Goal: Task Accomplishment & Management: Manage account settings

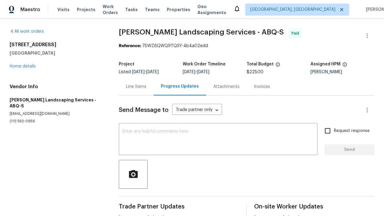
drag, startPoint x: 343, startPoint y: 108, endPoint x: 340, endPoint y: 112, distance: 5.3
click at [340, 112] on div "Send Message to Trade partner only Trade partner only ​" at bounding box center [239, 110] width 241 height 14
click at [364, 109] on icon "button" at bounding box center [367, 110] width 7 height 7
click at [343, 100] on div at bounding box center [192, 108] width 384 height 216
click at [364, 31] on button "button" at bounding box center [367, 36] width 14 height 14
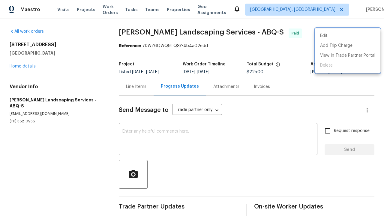
click at [340, 98] on div at bounding box center [192, 108] width 384 height 216
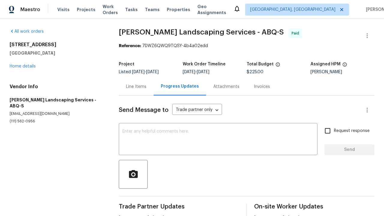
click at [226, 88] on span "Attachments" at bounding box center [226, 87] width 26 height 4
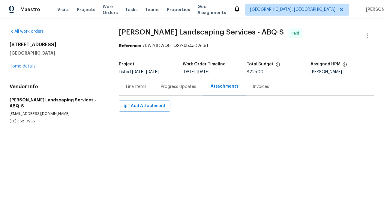
click at [189, 86] on div "Progress Updates" at bounding box center [178, 87] width 35 height 6
